Goal: Contribute content: Contribute content

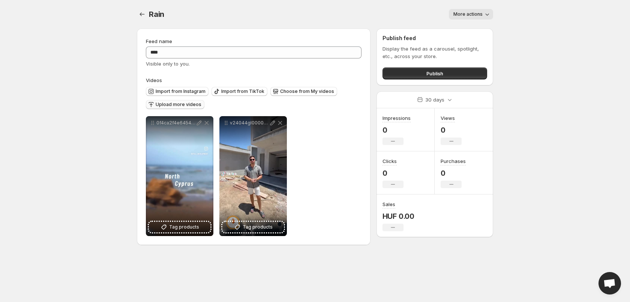
click at [198, 107] on span "Upload more videos" at bounding box center [179, 105] width 46 height 6
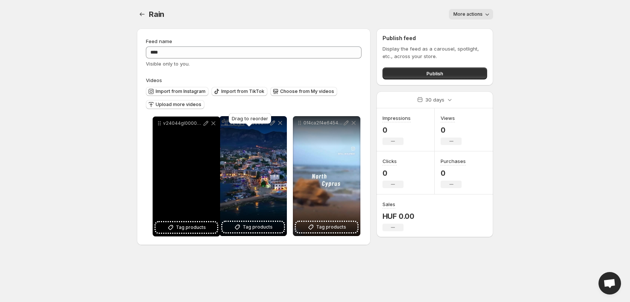
drag, startPoint x: 300, startPoint y: 124, endPoint x: 160, endPoint y: 124, distance: 140.2
click at [160, 124] on icon at bounding box center [160, 124] width 1 height 1
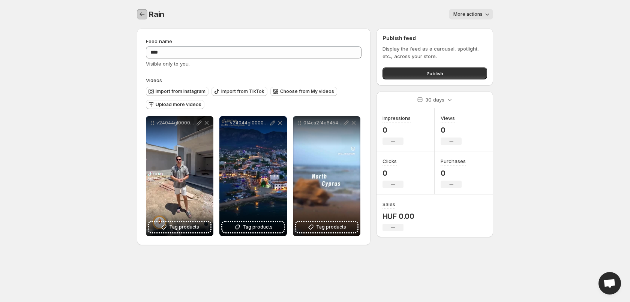
click at [140, 13] on icon "Settings" at bounding box center [141, 13] width 7 height 7
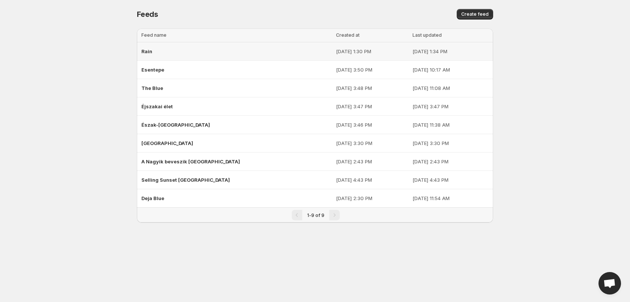
click at [249, 52] on div "Rain" at bounding box center [236, 51] width 190 height 13
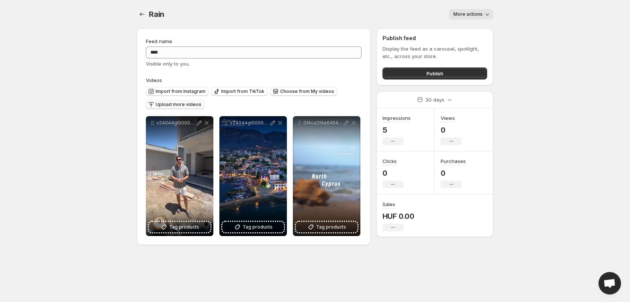
click at [184, 104] on span "Upload more videos" at bounding box center [179, 105] width 46 height 6
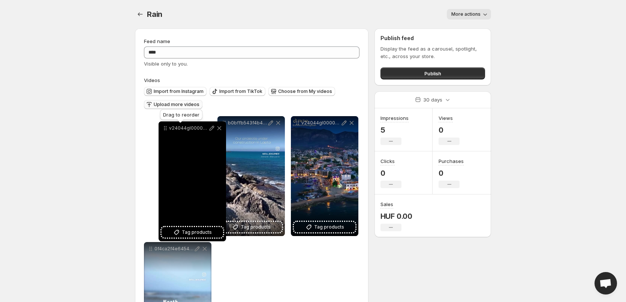
drag, startPoint x: 224, startPoint y: 126, endPoint x: 166, endPoint y: 132, distance: 58.0
click at [166, 132] on icon at bounding box center [165, 127] width 7 height 7
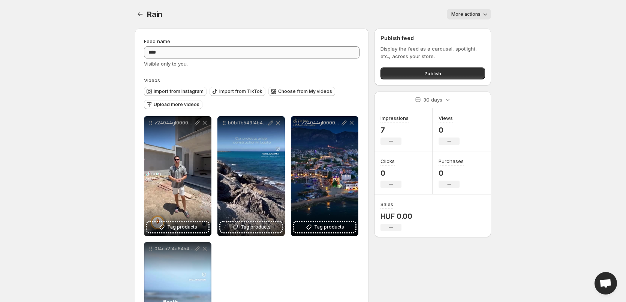
scroll to position [37, 0]
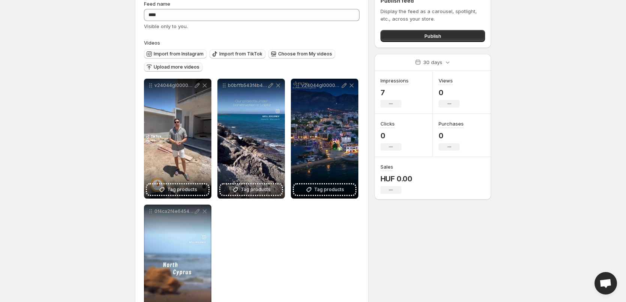
click at [177, 68] on span "Upload more videos" at bounding box center [177, 67] width 46 height 6
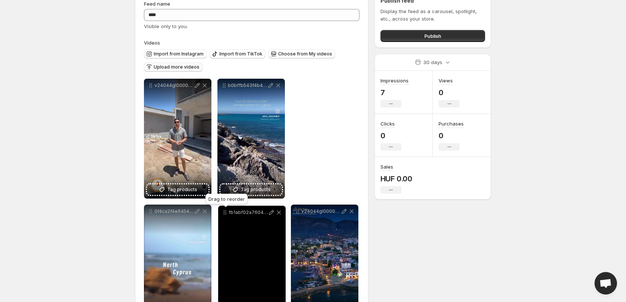
drag, startPoint x: 150, startPoint y: 86, endPoint x: 226, endPoint y: 213, distance: 147.9
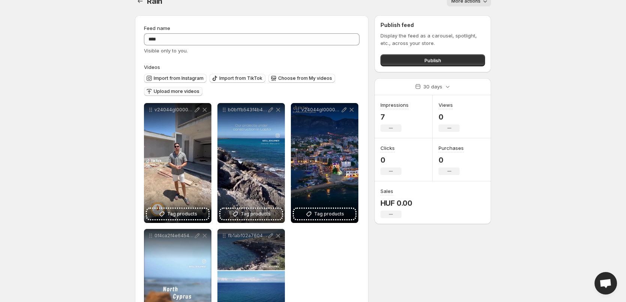
scroll to position [0, 0]
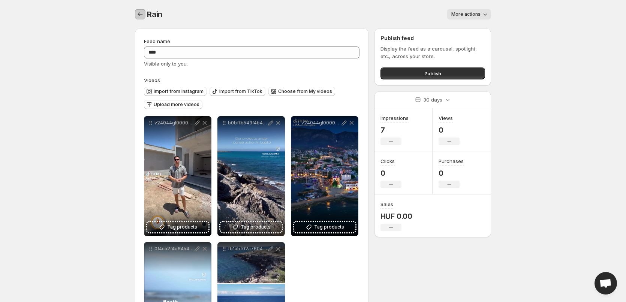
click at [141, 16] on icon "Settings" at bounding box center [139, 13] width 7 height 7
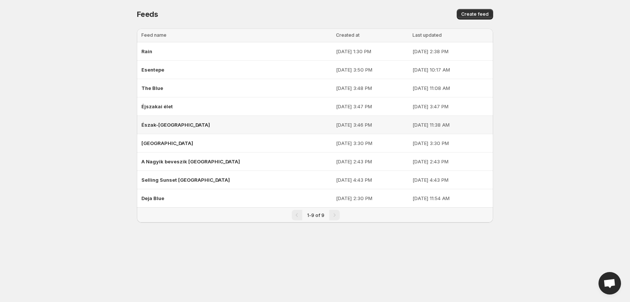
click at [184, 123] on div "Észak-[GEOGRAPHIC_DATA]" at bounding box center [236, 124] width 190 height 13
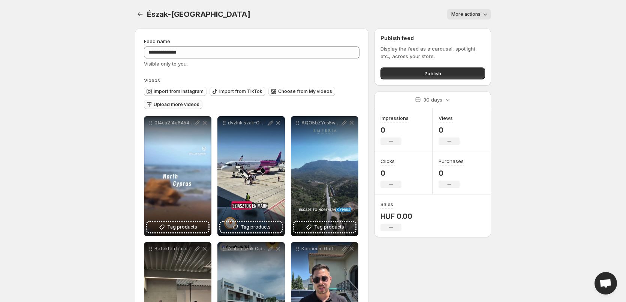
click at [184, 109] on button "Upload more videos" at bounding box center [173, 104] width 58 height 9
click at [300, 93] on span "Choose from My videos" at bounding box center [305, 91] width 54 height 6
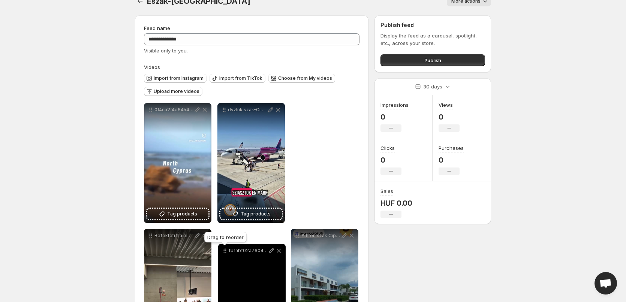
scroll to position [25, 0]
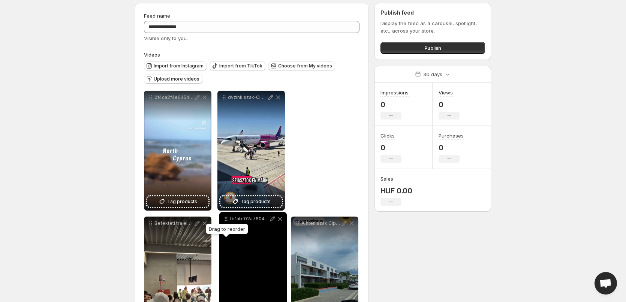
drag, startPoint x: 148, startPoint y: 123, endPoint x: 224, endPoint y: 219, distance: 122.0
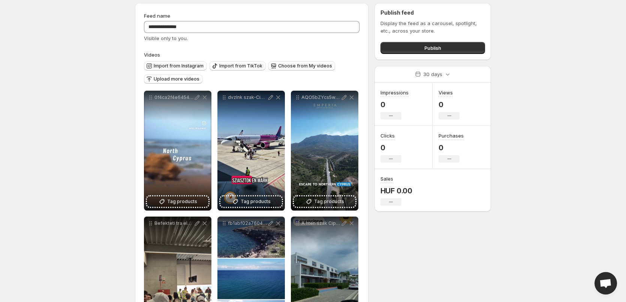
scroll to position [0, 0]
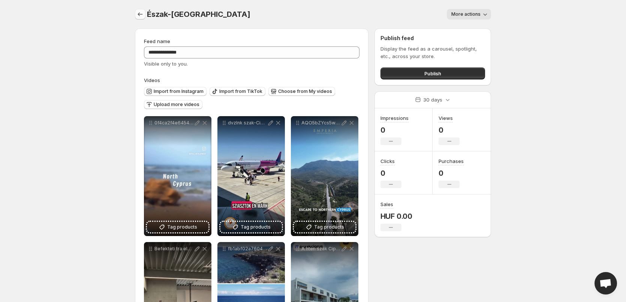
click at [137, 13] on icon "Settings" at bounding box center [139, 13] width 7 height 7
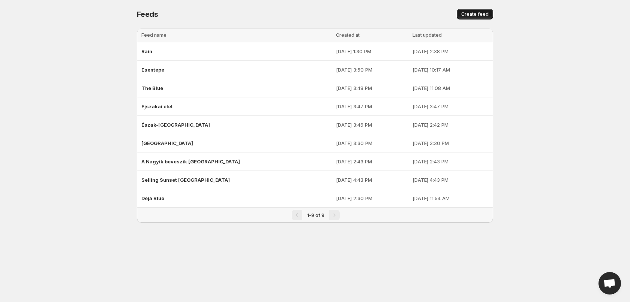
click at [468, 15] on span "Create feed" at bounding box center [474, 14] width 27 height 6
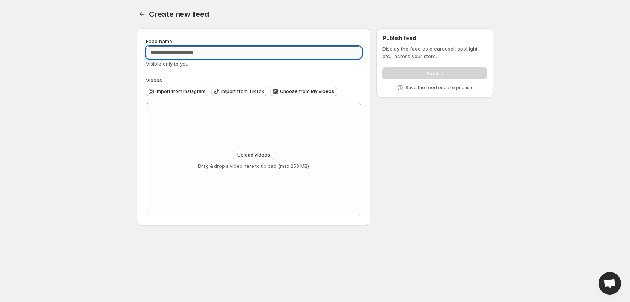
click at [253, 49] on input "Feed name" at bounding box center [254, 52] width 216 height 12
type input "*"
click at [143, 17] on icon "Settings" at bounding box center [141, 13] width 7 height 7
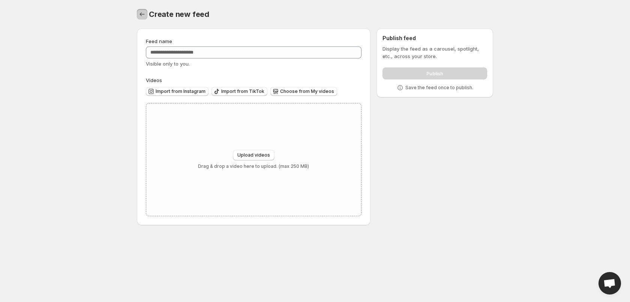
click at [139, 15] on icon "Settings" at bounding box center [141, 13] width 7 height 7
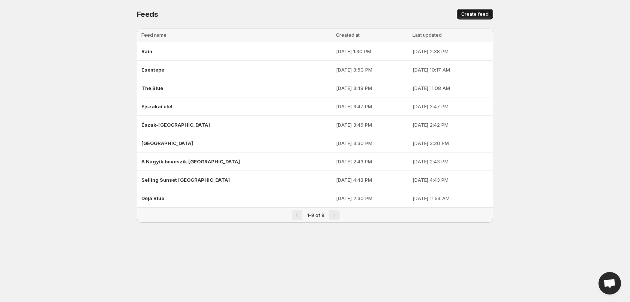
click at [468, 18] on button "Create feed" at bounding box center [475, 14] width 36 height 10
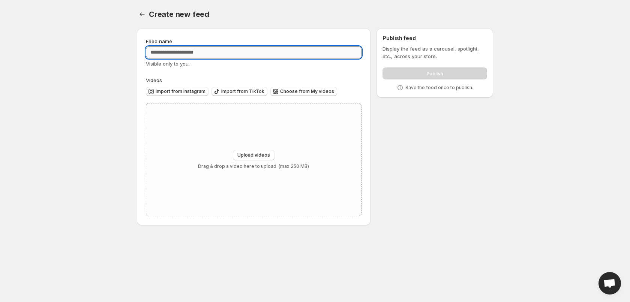
click at [199, 51] on input "Feed name" at bounding box center [254, 52] width 216 height 12
type input "**********"
click at [220, 137] on div "Upload videos Drag & drop a video here to upload. (max 250 MB)" at bounding box center [253, 159] width 215 height 112
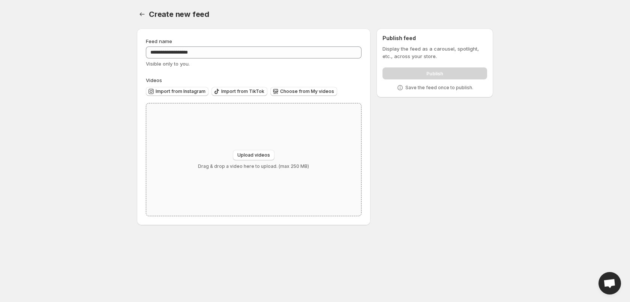
type input "**********"
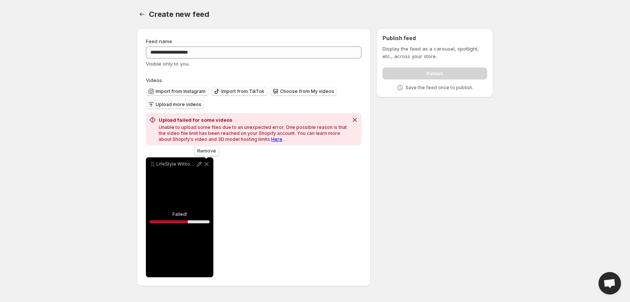
click at [205, 166] on icon at bounding box center [206, 163] width 7 height 7
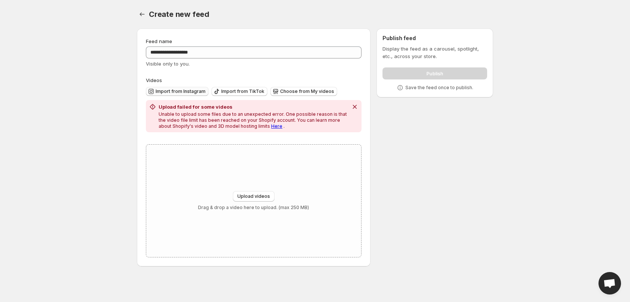
click at [190, 90] on span "Import from Instagram" at bounding box center [181, 91] width 50 height 6
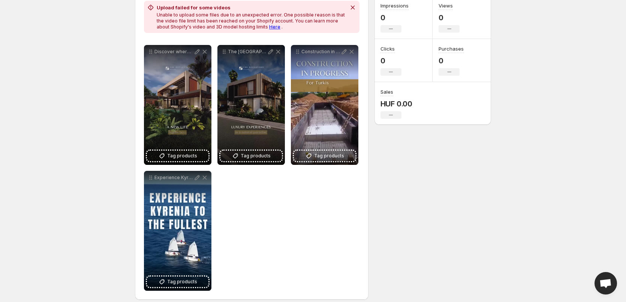
scroll to position [119, 0]
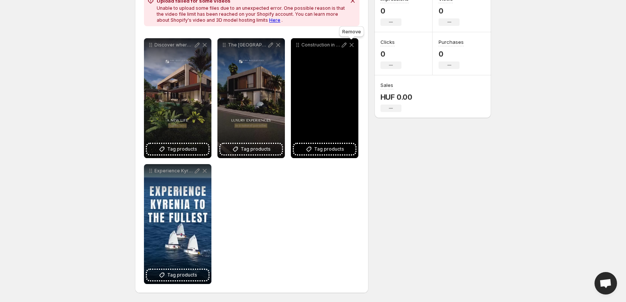
click at [352, 45] on icon at bounding box center [352, 45] width 4 height 4
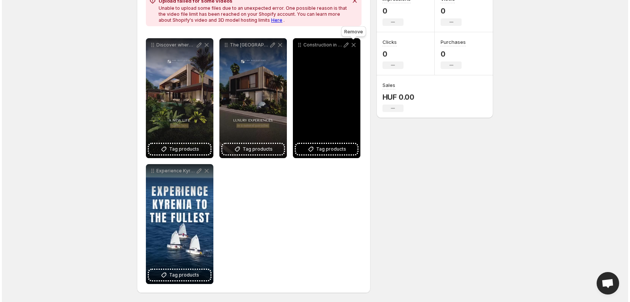
scroll to position [0, 0]
